Goal: Task Accomplishment & Management: Complete application form

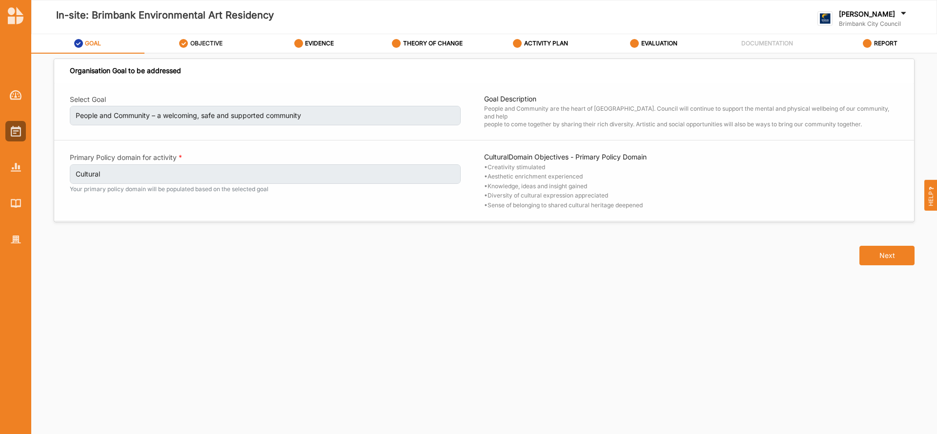
click at [215, 40] on label "OBJECTIVE" at bounding box center [206, 44] width 32 height 8
select select "3"
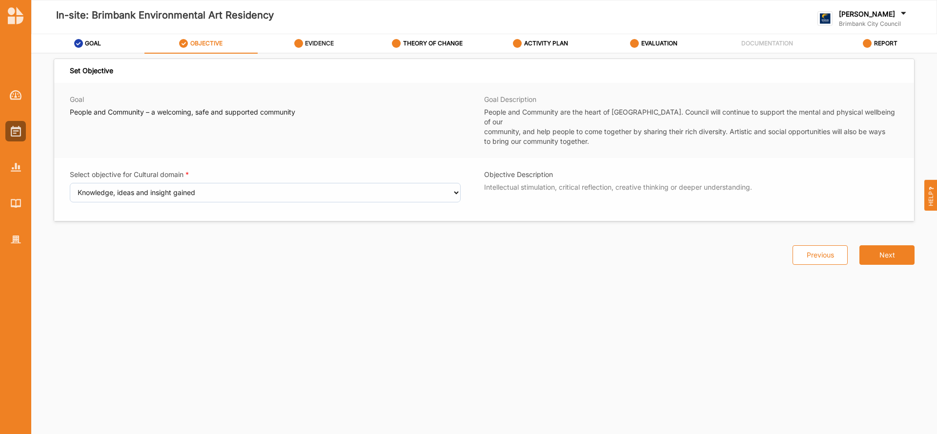
click at [314, 40] on label "EVIDENCE" at bounding box center [319, 44] width 29 height 8
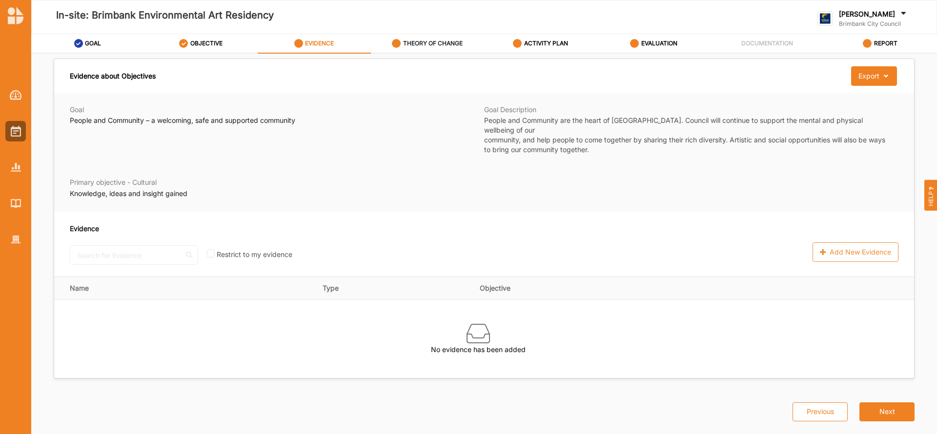
click at [419, 40] on label "THEORY OF CHANGE" at bounding box center [433, 44] width 60 height 8
